Goal: Task Accomplishment & Management: Manage account settings

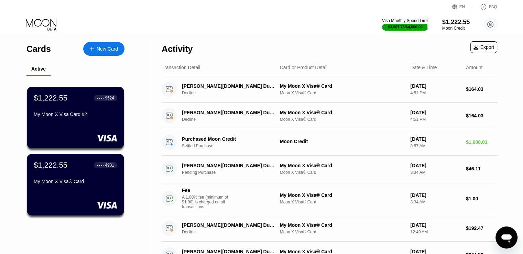
click at [298, 49] on div "Activity Export" at bounding box center [328, 47] width 335 height 24
